Goal: Task Accomplishment & Management: Use online tool/utility

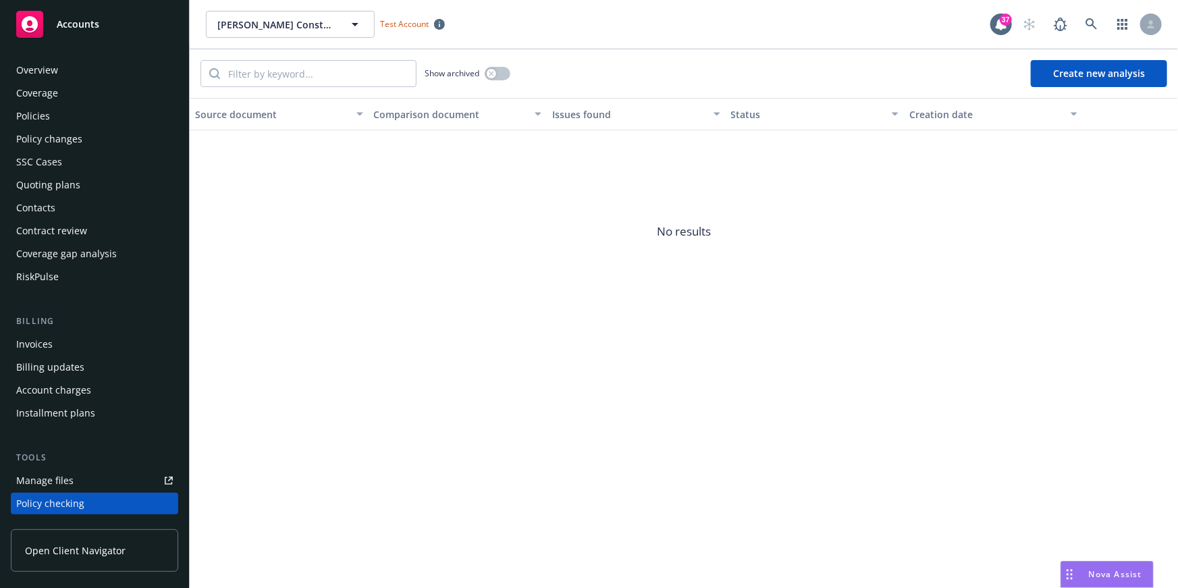
scroll to position [78, 0]
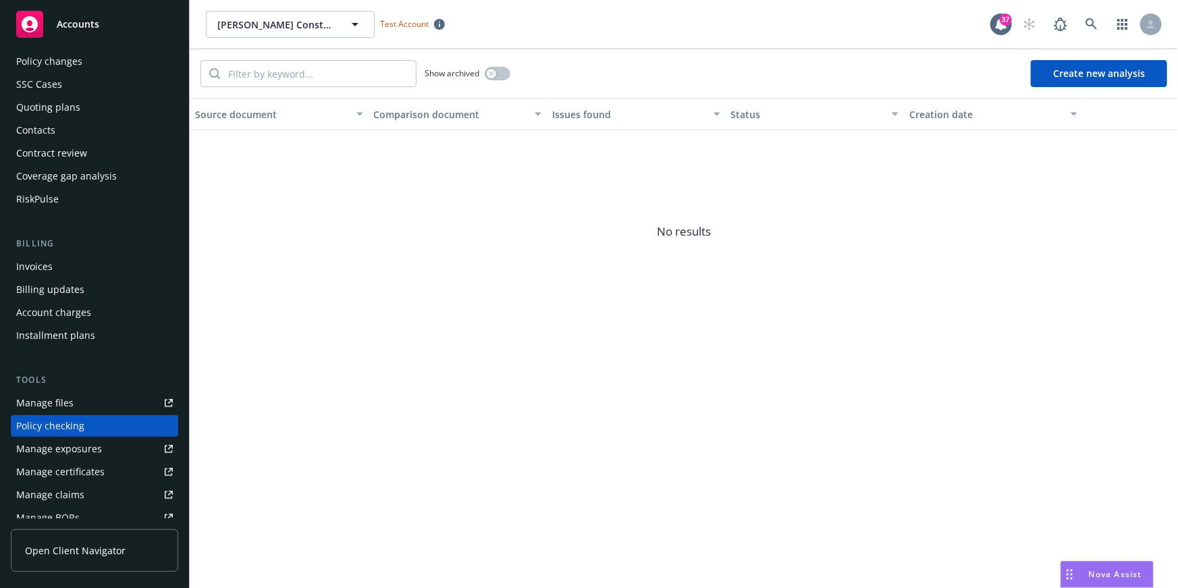
click at [106, 433] on div "Policy checking" at bounding box center [94, 426] width 157 height 22
click at [923, 238] on span "No results" at bounding box center [684, 231] width 988 height 203
click at [1090, 80] on button "Create new analysis" at bounding box center [1099, 73] width 136 height 27
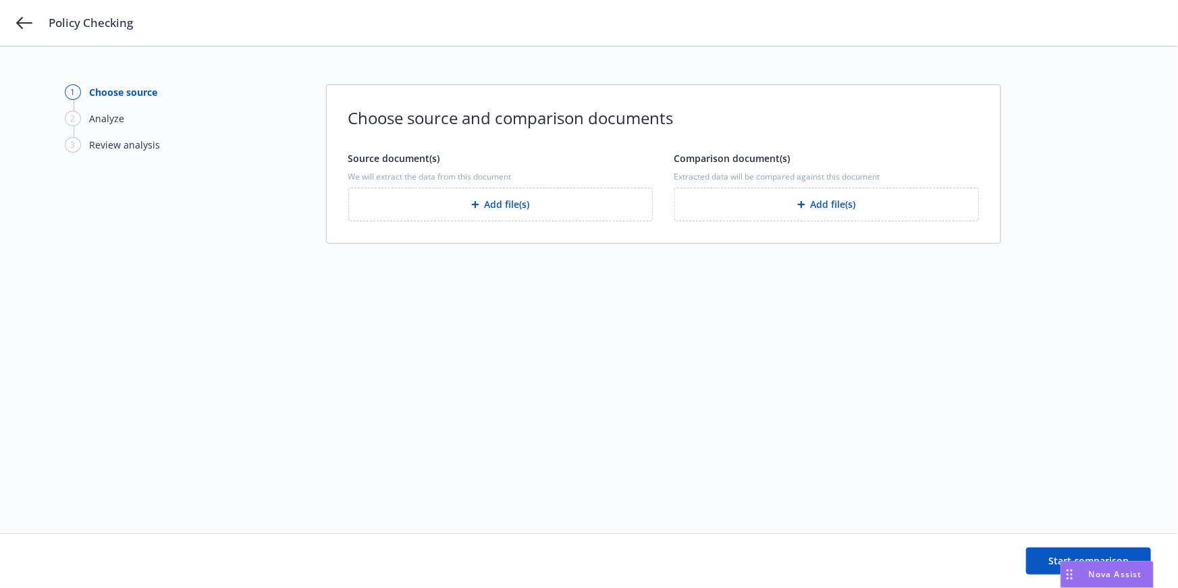
click at [498, 213] on button "Add file(s)" at bounding box center [500, 205] width 304 height 34
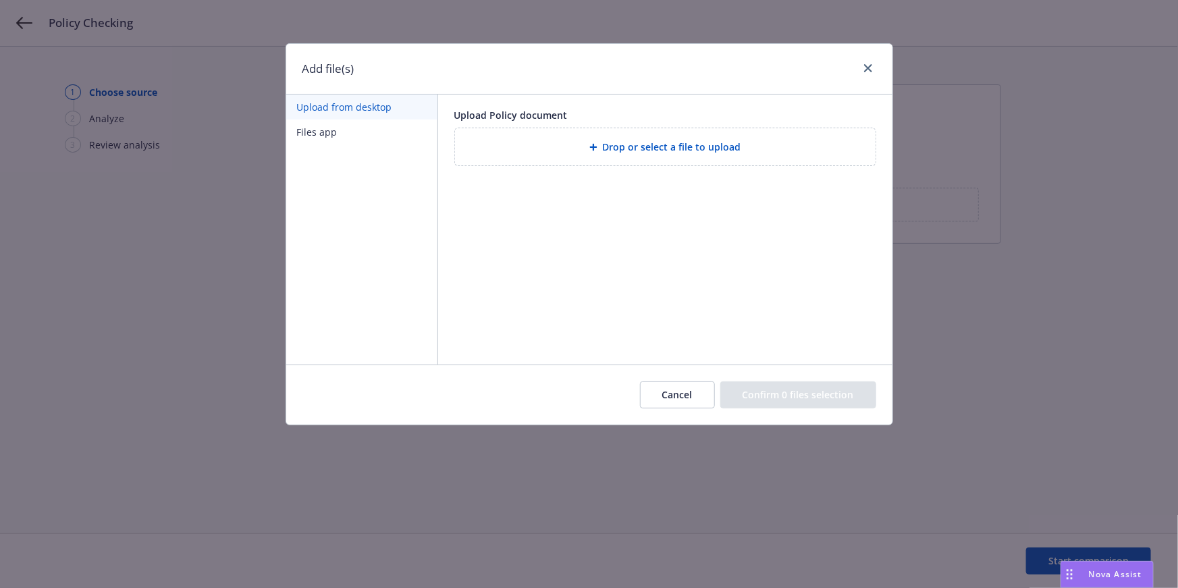
click at [552, 146] on div "Drop or select a file to upload" at bounding box center [665, 147] width 399 height 16
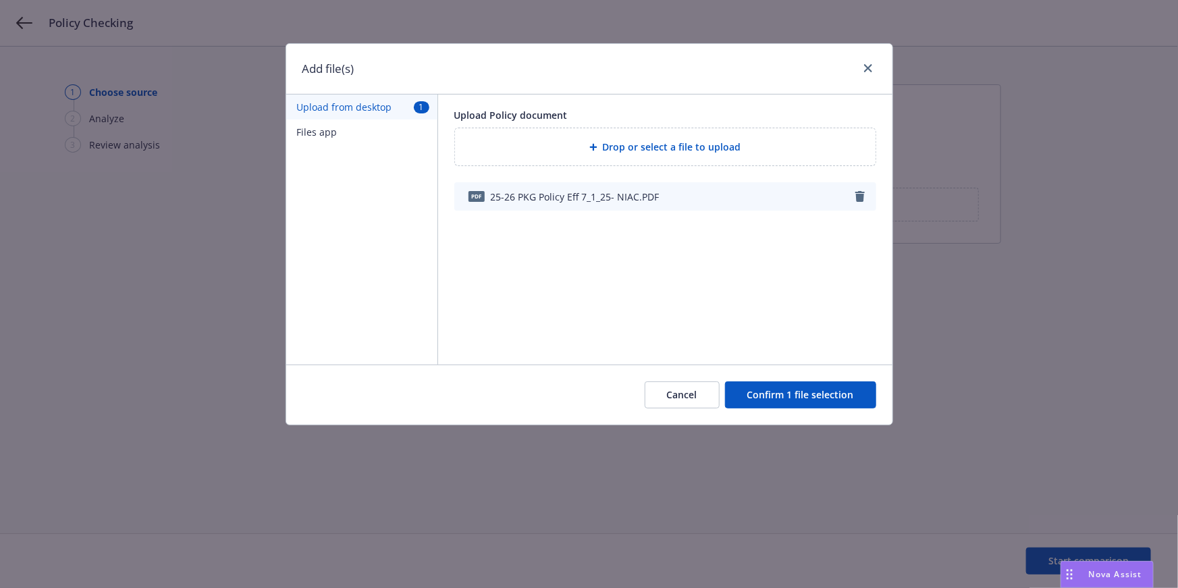
click at [764, 396] on button "Confirm 1 file selection" at bounding box center [800, 394] width 151 height 27
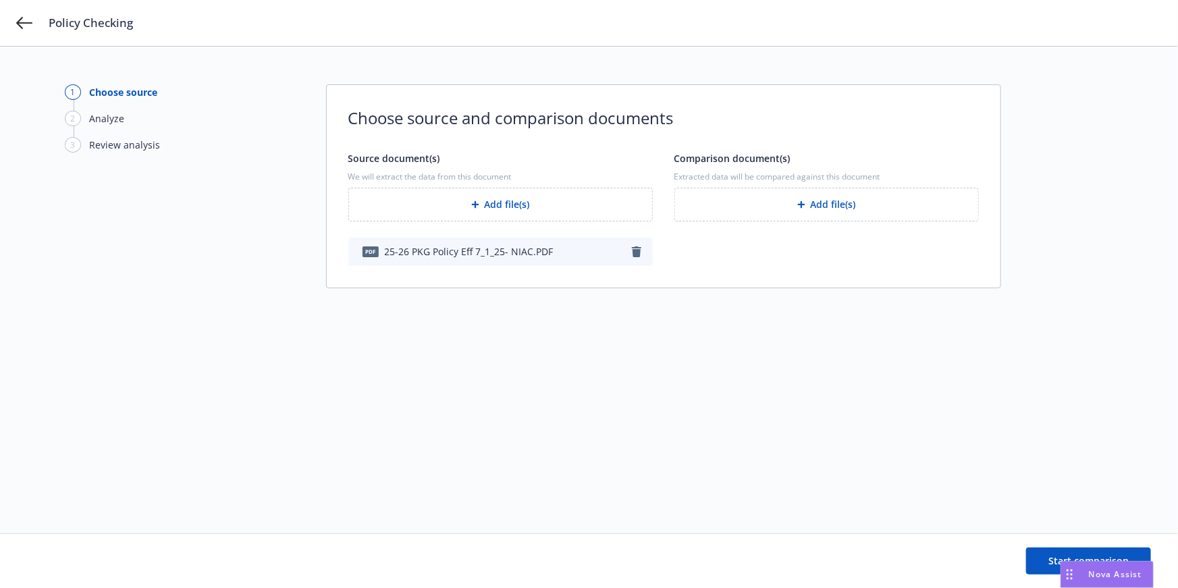
click at [776, 198] on button "Add file(s)" at bounding box center [826, 205] width 304 height 34
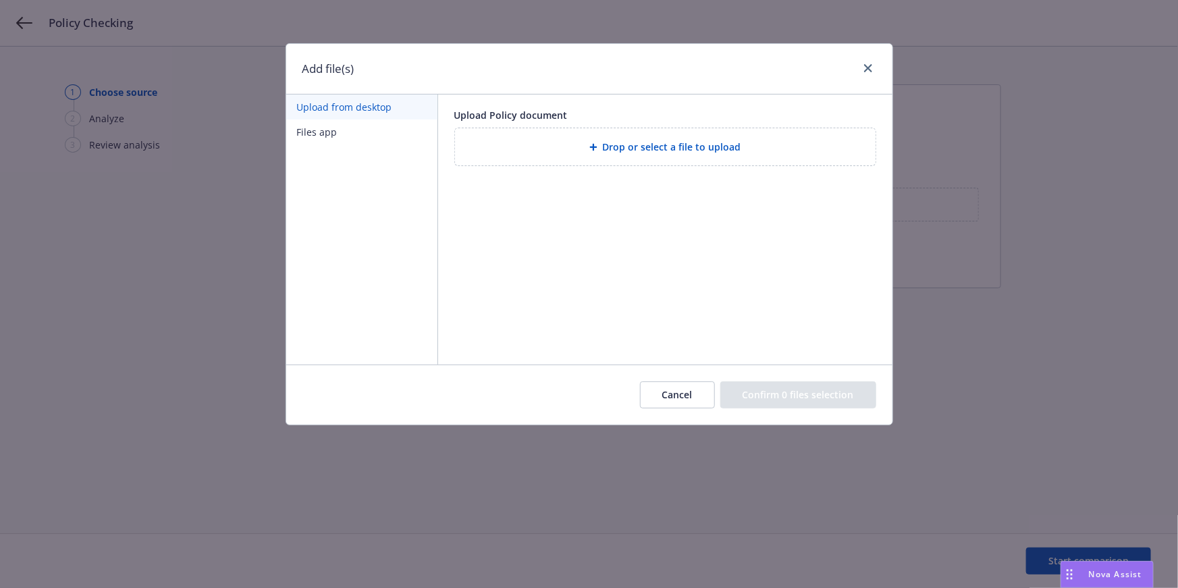
click at [637, 144] on span "Drop or select a file to upload" at bounding box center [672, 147] width 138 height 14
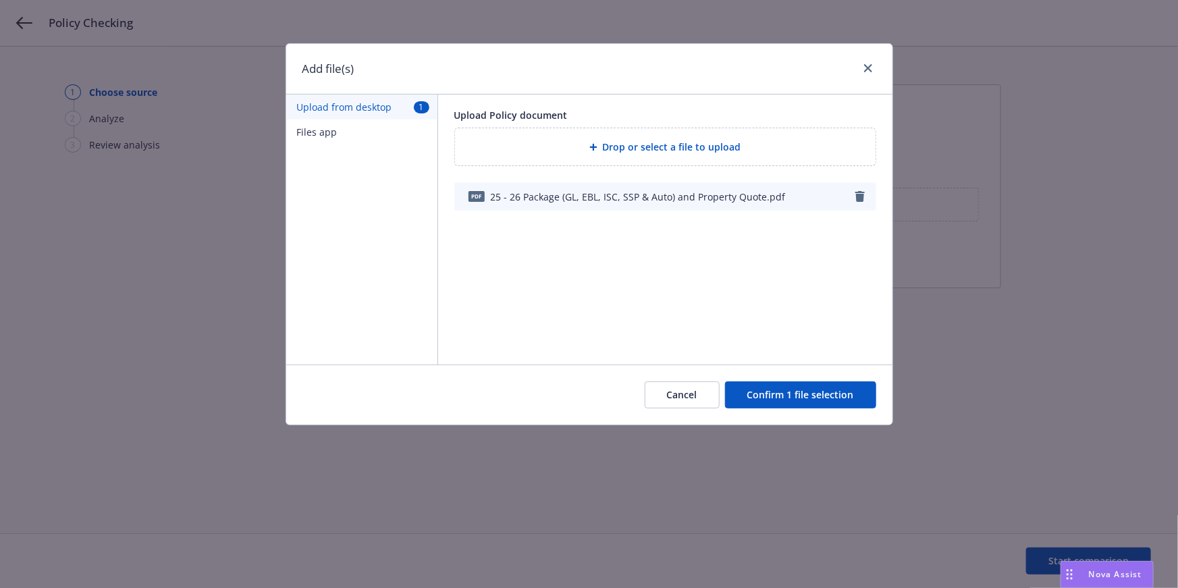
click at [791, 387] on button "Confirm 1 file selection" at bounding box center [800, 394] width 151 height 27
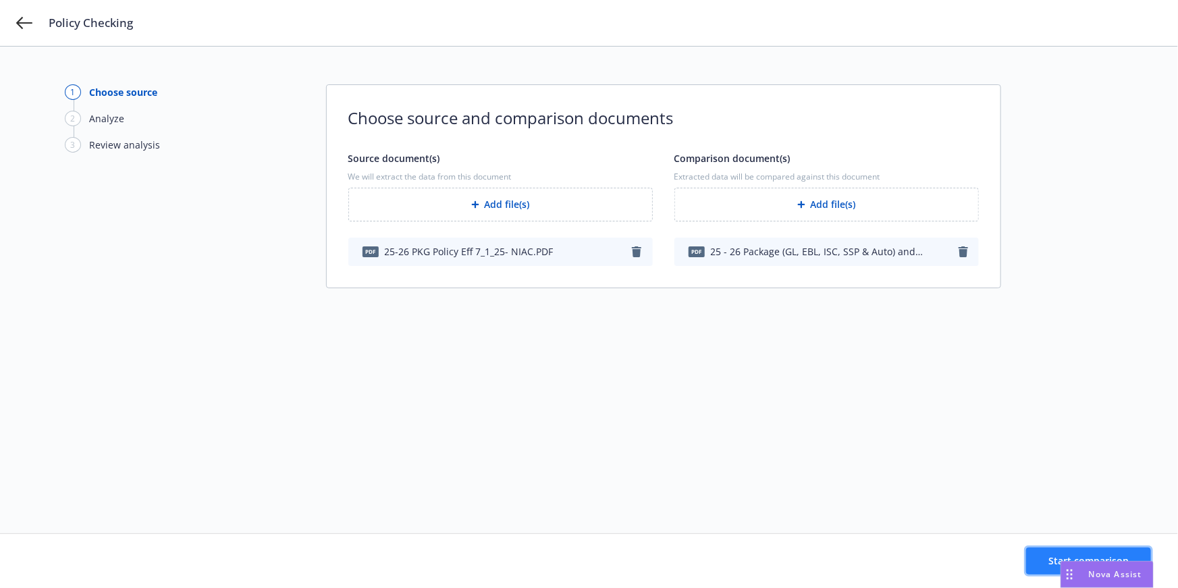
click at [1042, 558] on button "Start comparison" at bounding box center [1088, 561] width 125 height 27
drag, startPoint x: 1077, startPoint y: 577, endPoint x: 30, endPoint y: 568, distance: 1047.1
click at [30, 568] on div "Nova Assist" at bounding box center [60, 575] width 92 height 26
